Goal: Information Seeking & Learning: Learn about a topic

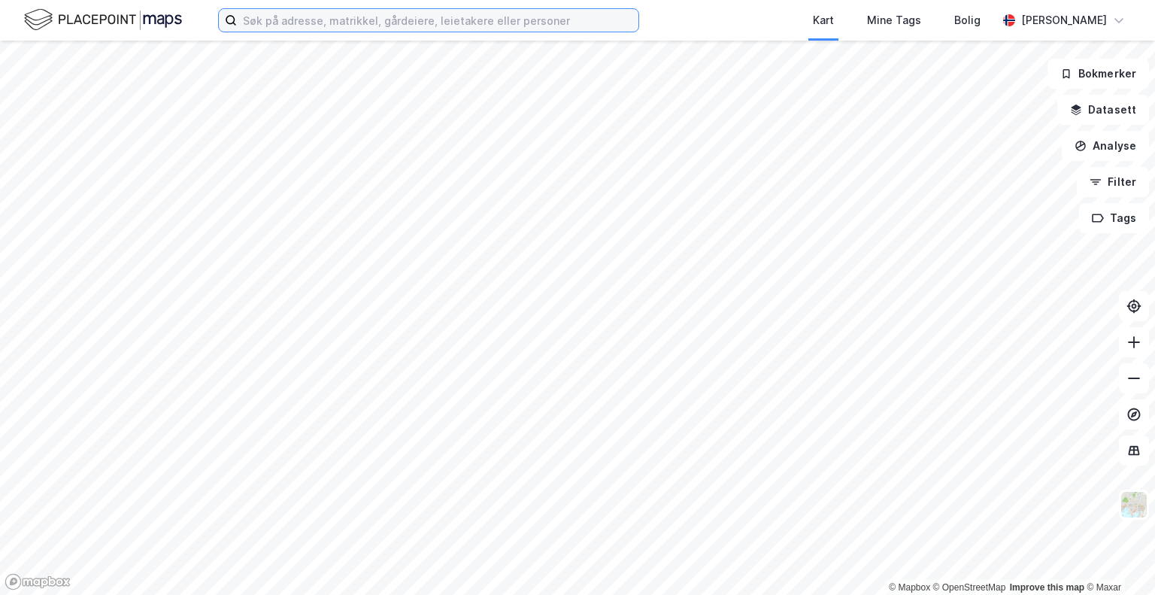
click at [462, 17] on input at bounding box center [437, 20] width 401 height 23
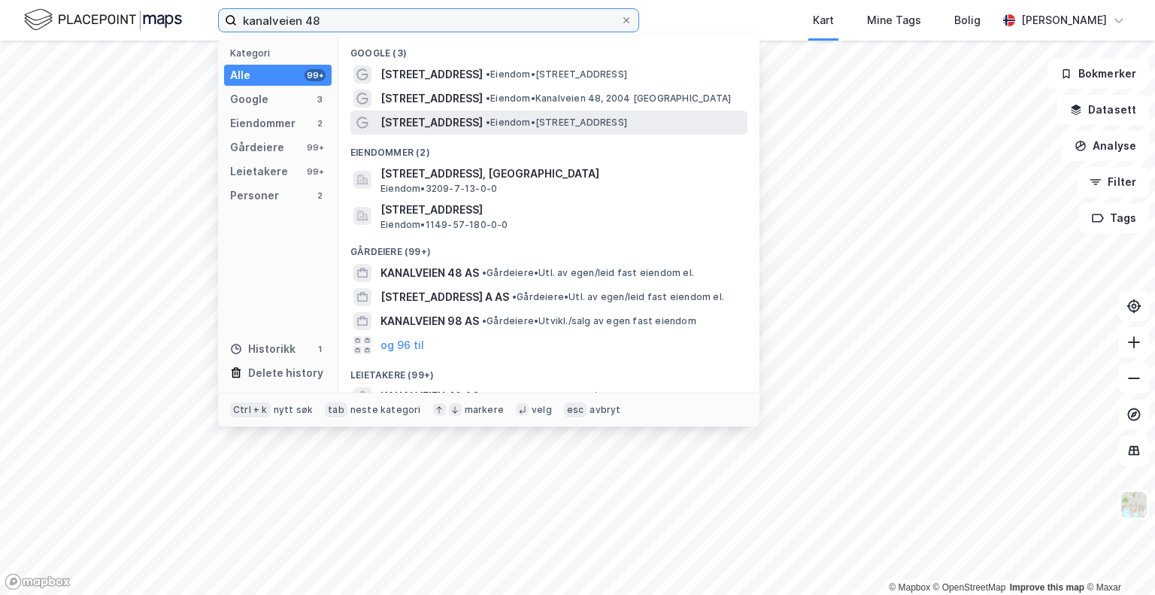
type input "kanalveien 48"
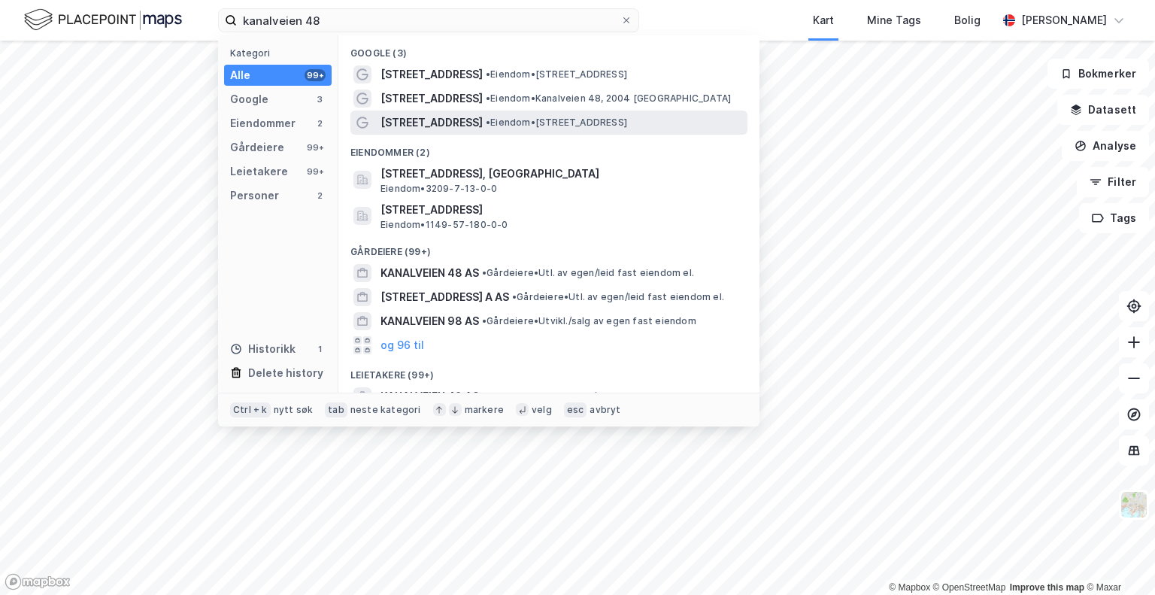
click at [486, 119] on span "• Eiendom • [STREET_ADDRESS]" at bounding box center [556, 123] width 141 height 12
